Goal: Use online tool/utility: Utilize a website feature to perform a specific function

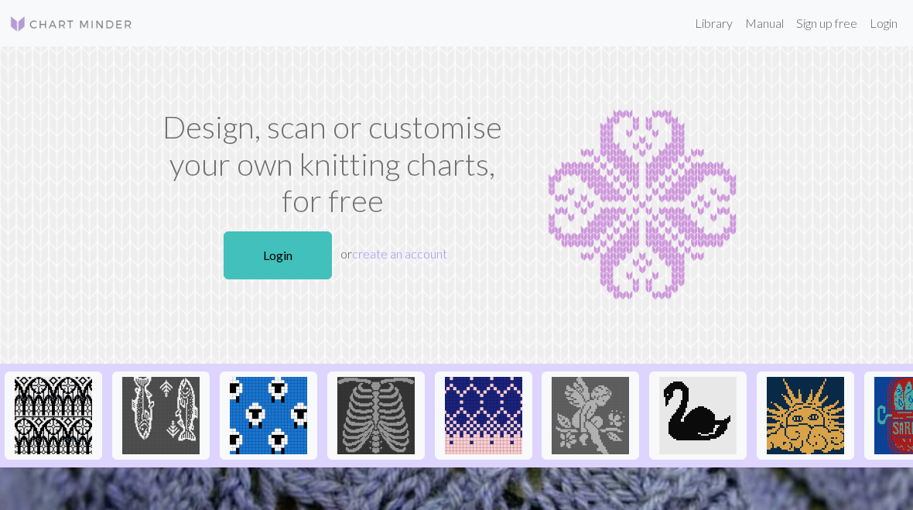
click at [301, 255] on link "Login" at bounding box center [278, 255] width 108 height 48
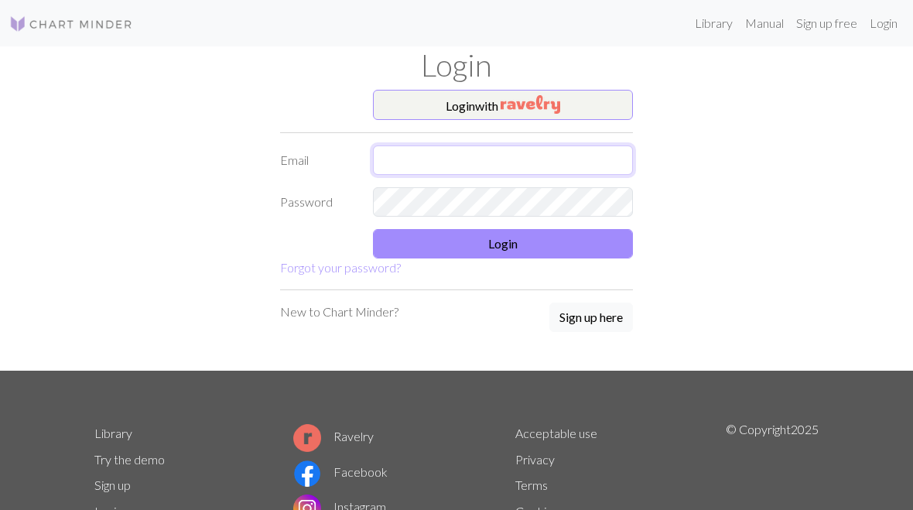
click at [494, 146] on input "text" at bounding box center [503, 160] width 260 height 29
type input "[PERSON_NAME][EMAIL_ADDRESS][DOMAIN_NAME]"
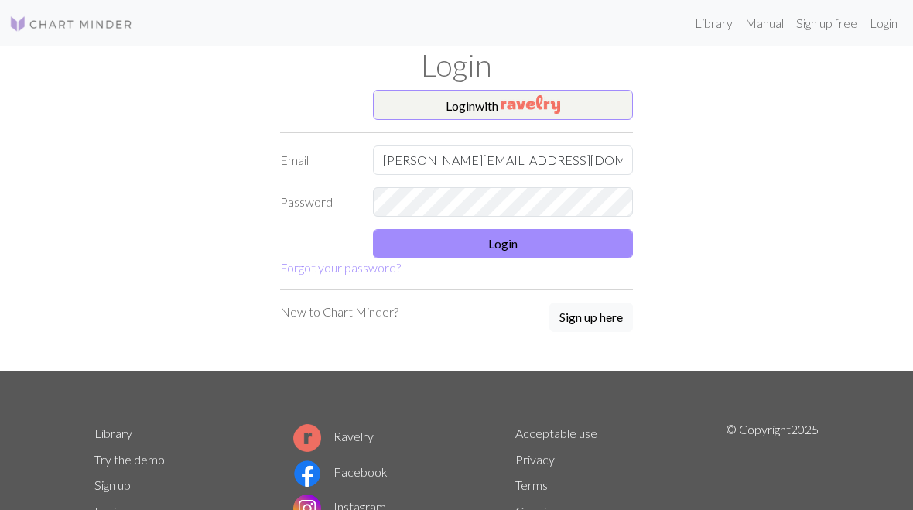
click at [562, 233] on button "Login" at bounding box center [503, 243] width 260 height 29
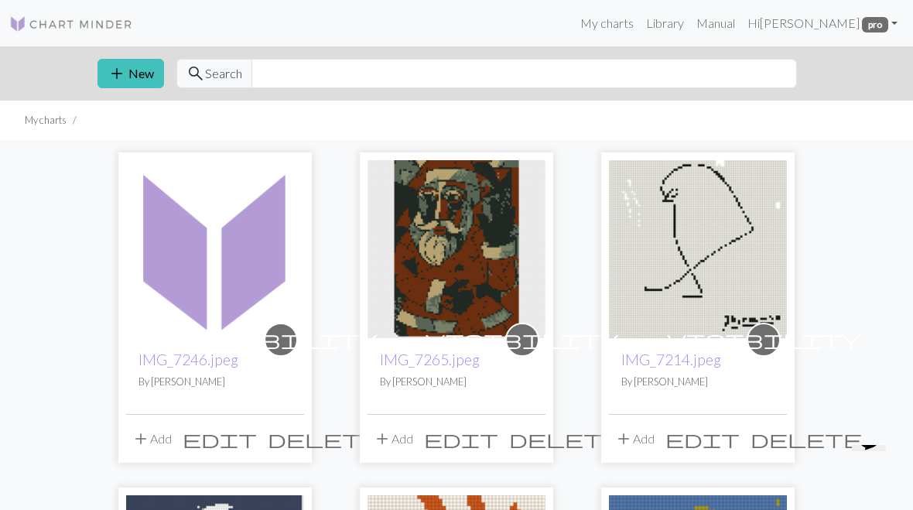
click at [127, 72] on button "add New" at bounding box center [131, 73] width 67 height 29
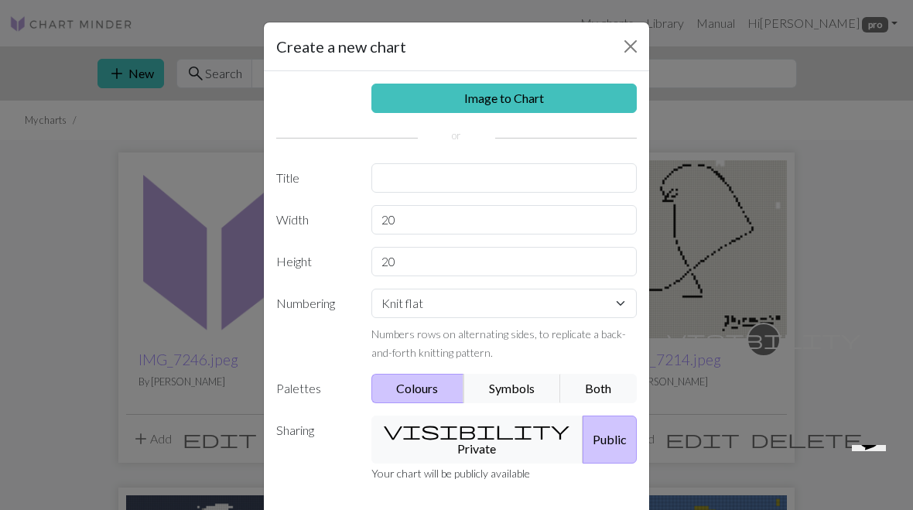
click at [547, 105] on link "Image to Chart" at bounding box center [505, 98] width 266 height 29
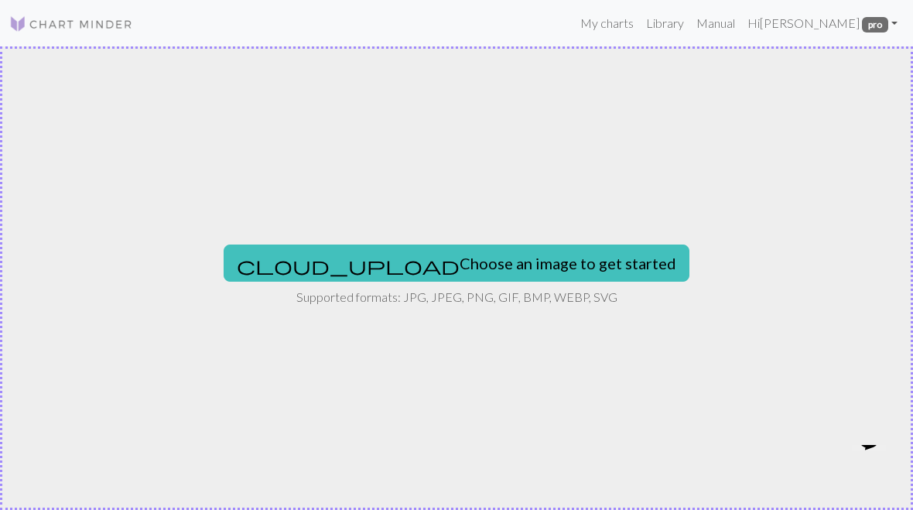
click at [521, 259] on button "cloud_upload Choose an image to get started" at bounding box center [457, 263] width 466 height 37
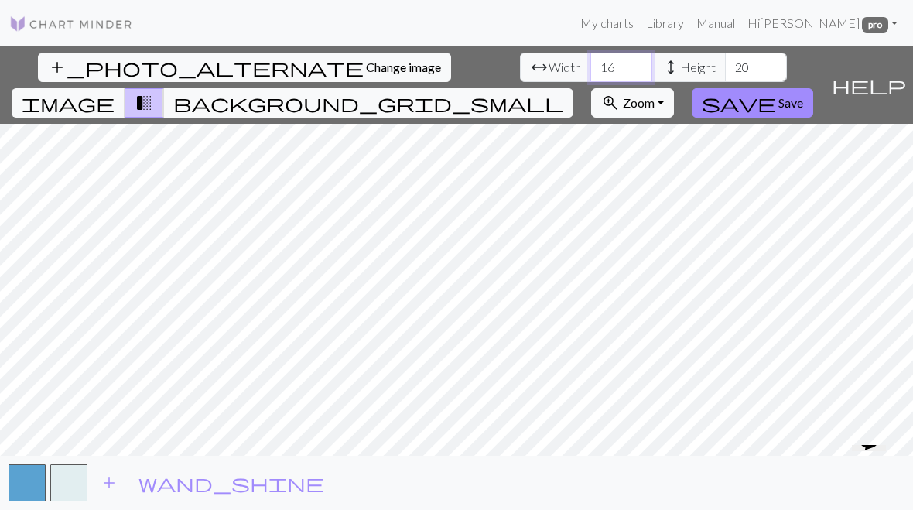
click at [591, 58] on input "16" at bounding box center [622, 67] width 62 height 29
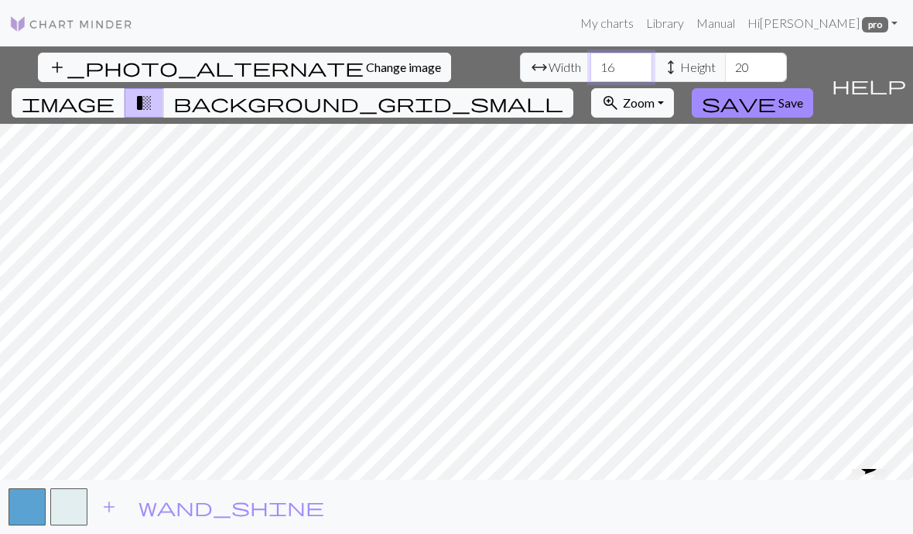
type input "1"
type input "50"
click at [725, 62] on input "20" at bounding box center [756, 67] width 62 height 29
type input "2"
type input "71"
